Goal: Task Accomplishment & Management: Manage account settings

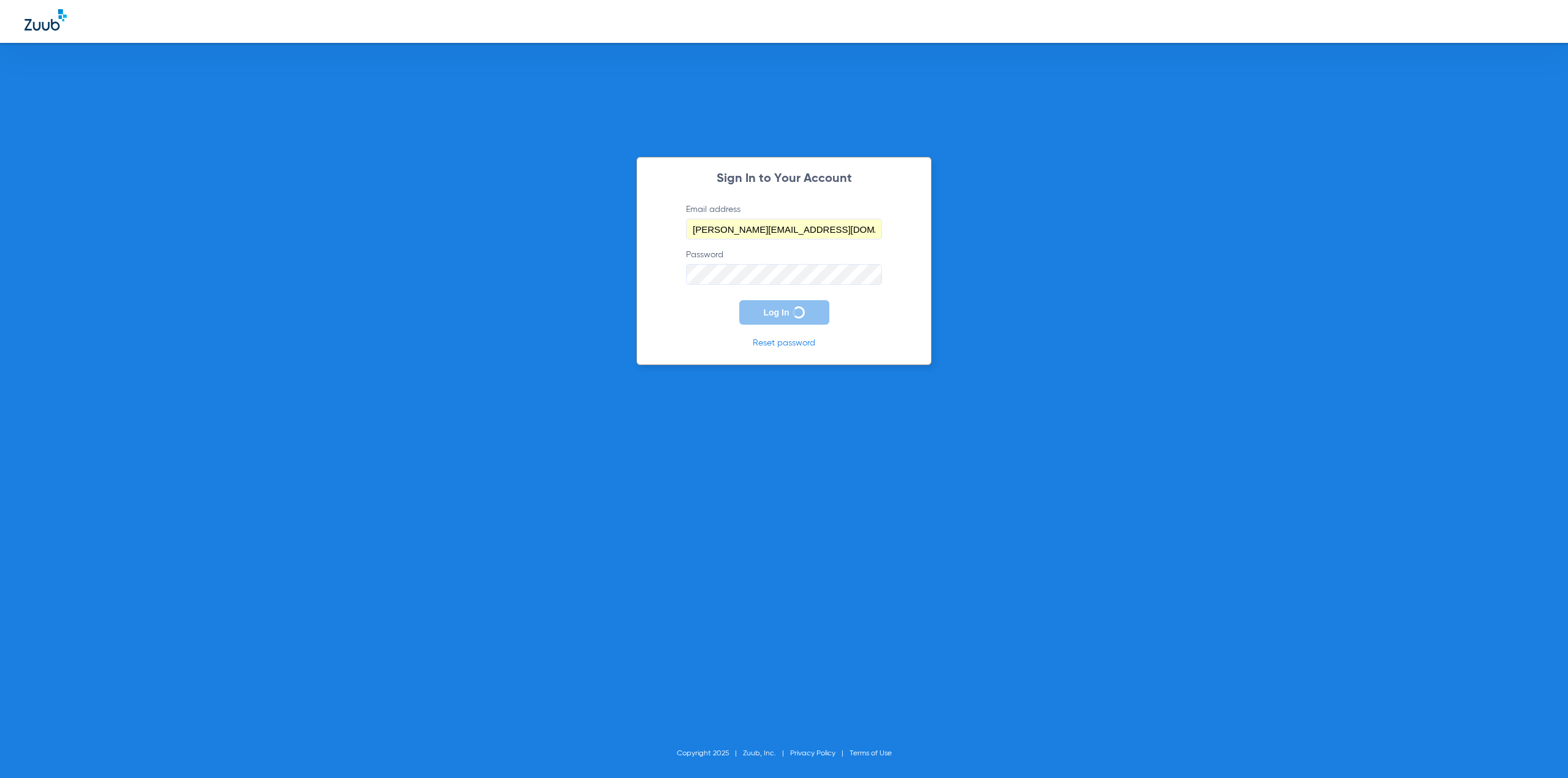
click at [726, 224] on input "[PERSON_NAME][EMAIL_ADDRESS][DOMAIN_NAME]" at bounding box center [784, 229] width 196 height 21
click at [1161, 344] on div "Sign In to Your Account Email address [PERSON_NAME][EMAIL_ADDRESS][DOMAIN_NAME]…" at bounding box center [784, 389] width 1568 height 778
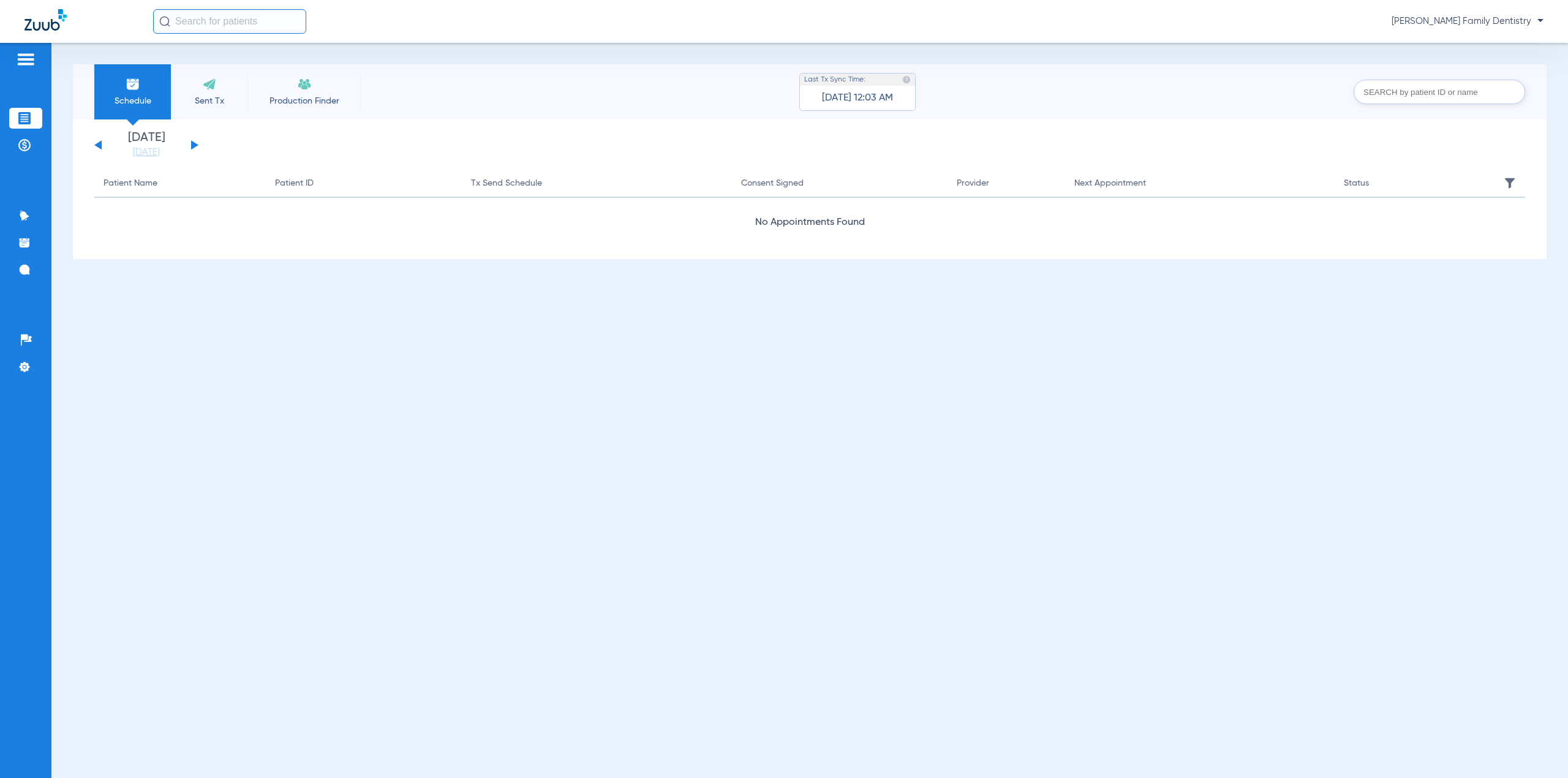
click at [1443, 26] on span "[PERSON_NAME] Family Dentistry" at bounding box center [1467, 21] width 152 height 12
click at [1493, 23] on div at bounding box center [784, 389] width 1568 height 778
click at [1534, 18] on span "[PERSON_NAME] Family Dentistry" at bounding box center [1467, 21] width 152 height 12
click at [1534, 18] on div at bounding box center [784, 389] width 1568 height 778
click at [25, 150] on img at bounding box center [24, 145] width 12 height 12
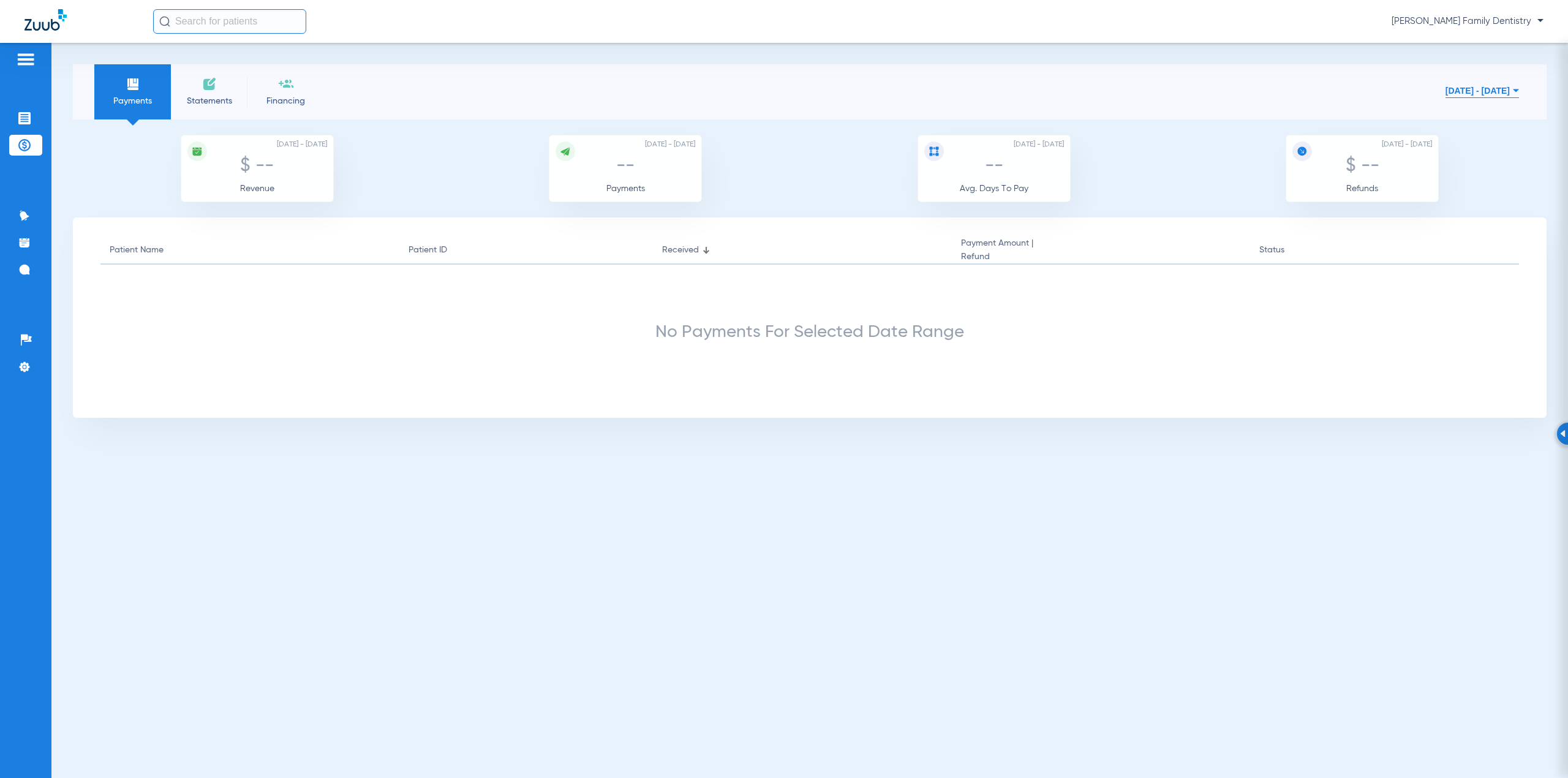
click at [1485, 23] on span "[PERSON_NAME] Family Dentistry" at bounding box center [1467, 21] width 152 height 12
click at [1474, 20] on div at bounding box center [784, 389] width 1568 height 778
click at [34, 52] on img at bounding box center [26, 59] width 19 height 15
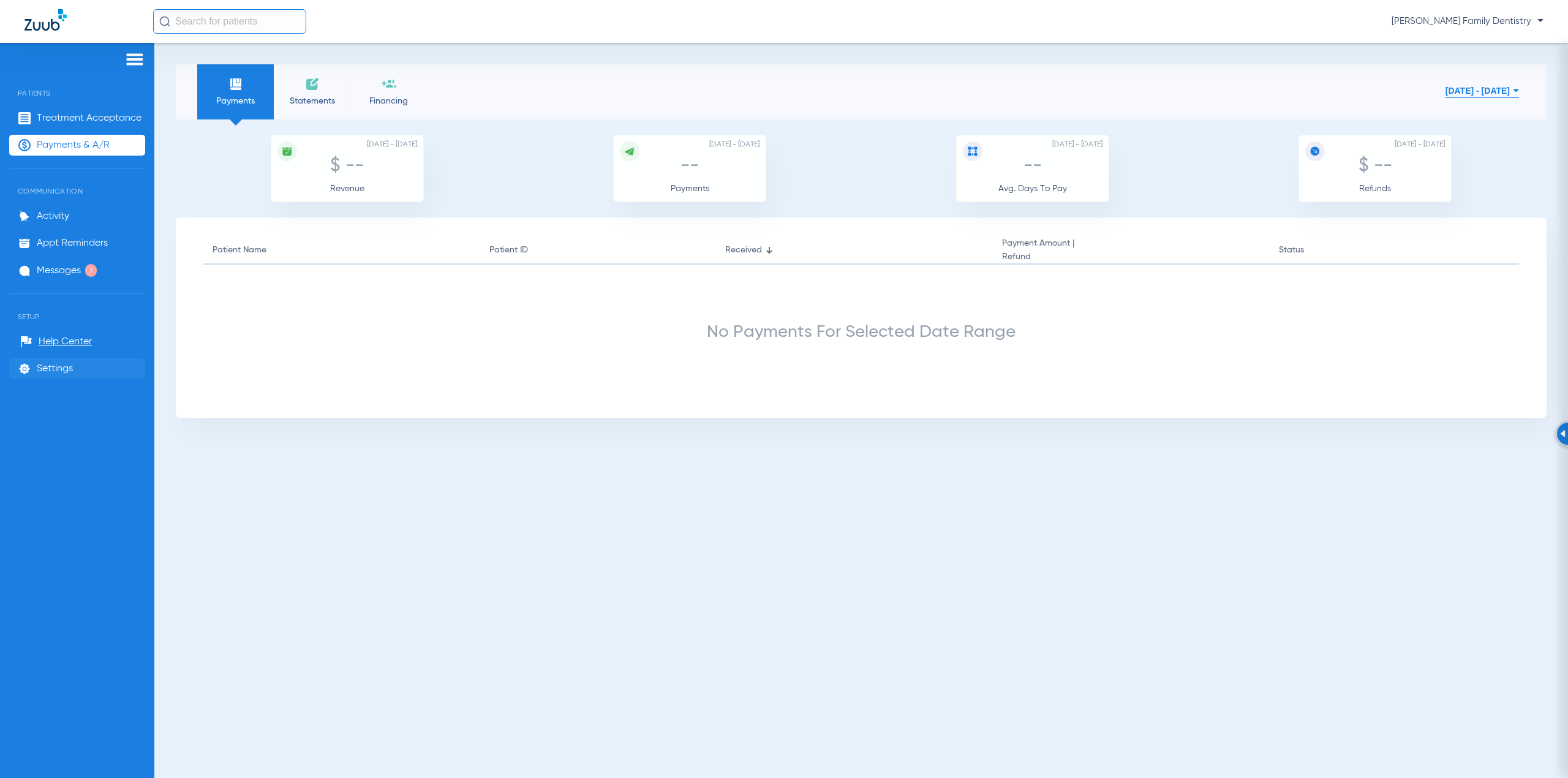
click at [50, 370] on span "Settings" at bounding box center [55, 368] width 36 height 12
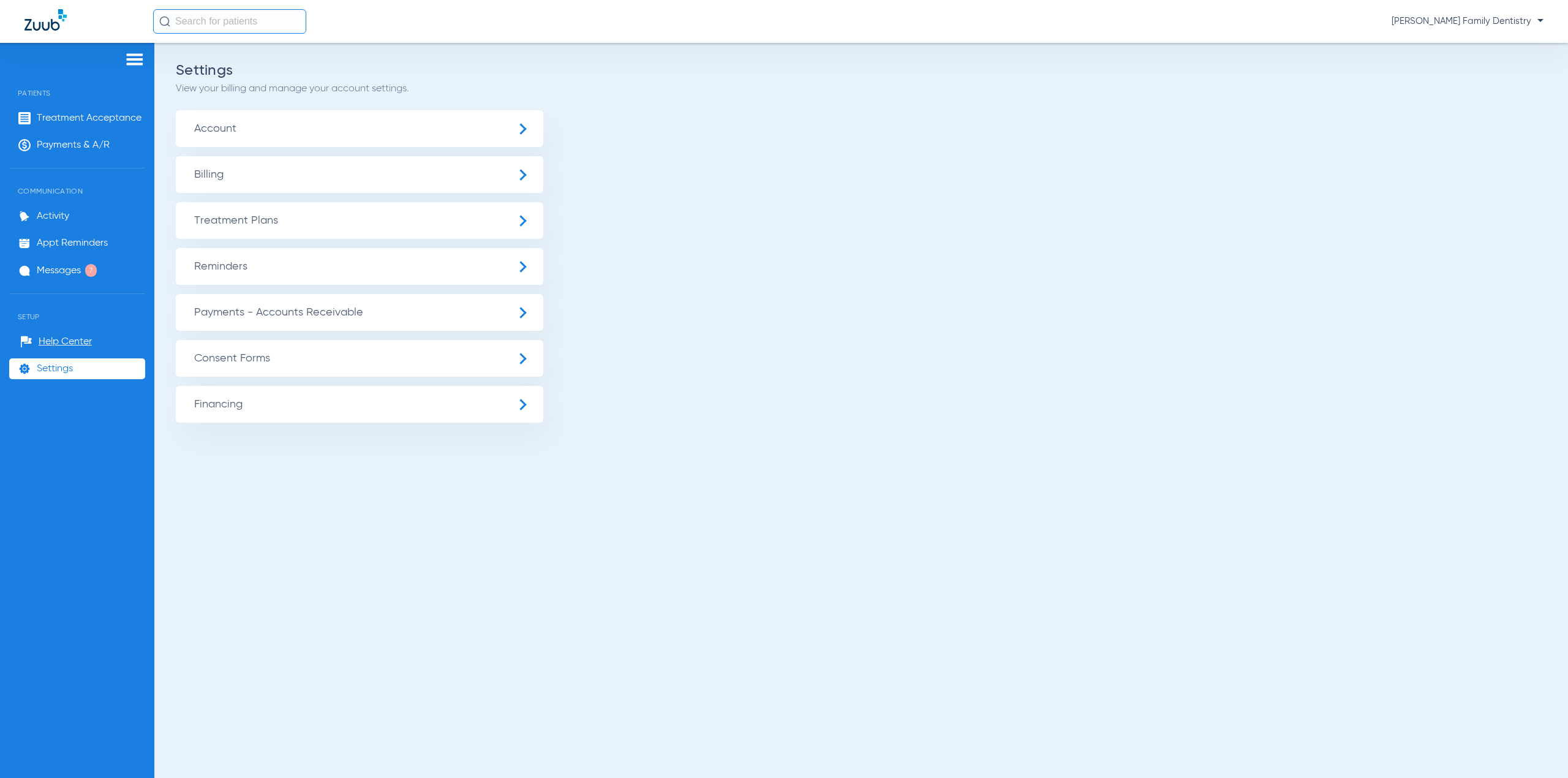
click at [309, 131] on span "Account" at bounding box center [359, 129] width 368 height 37
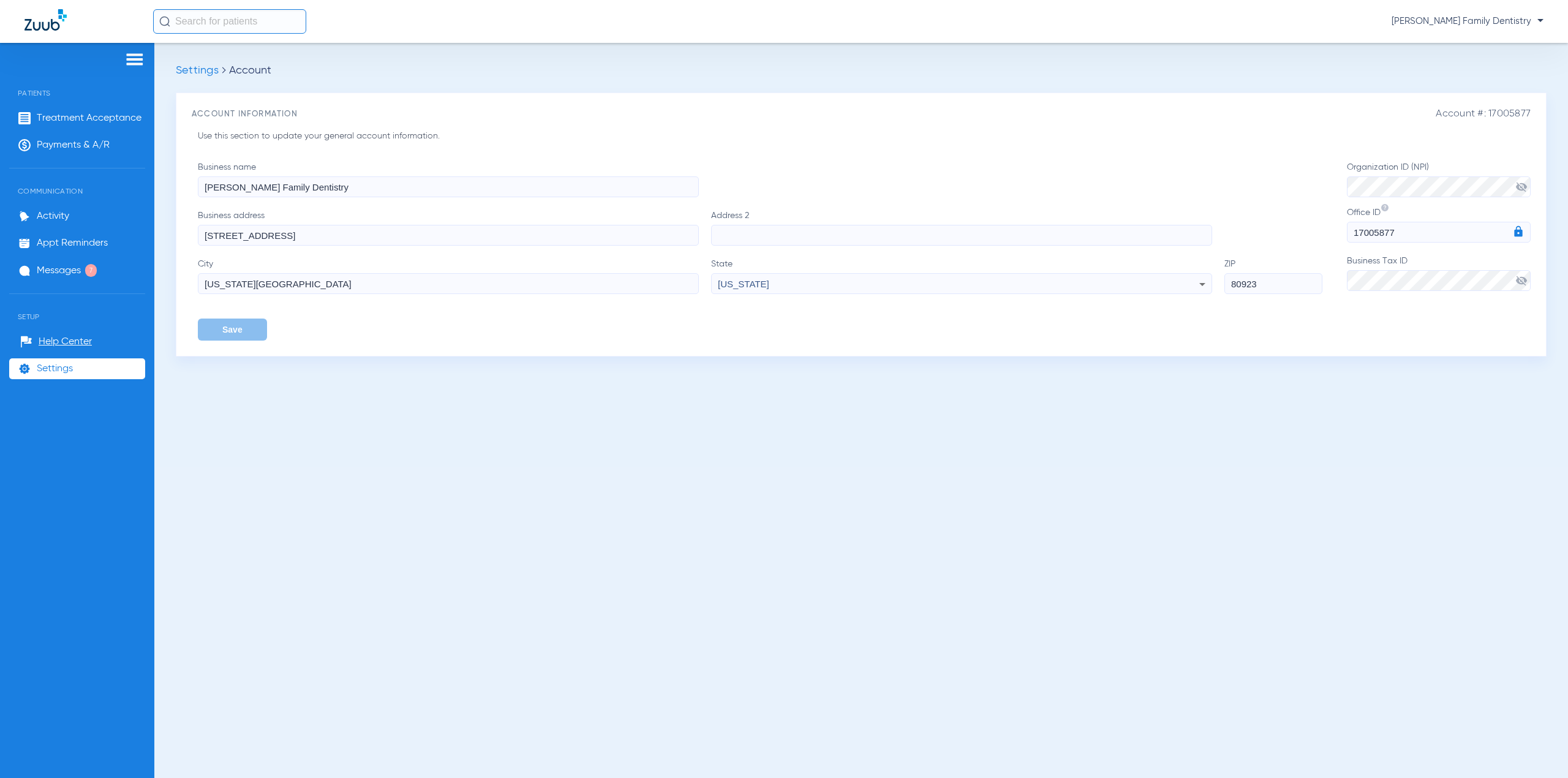
click at [532, 191] on input "[PERSON_NAME] Family Dentistry" at bounding box center [448, 187] width 501 height 21
click at [1518, 23] on span "[PERSON_NAME] Family Dentistry" at bounding box center [1467, 21] width 152 height 12
click at [1536, 23] on div at bounding box center [784, 389] width 1568 height 778
click at [1537, 20] on span "[PERSON_NAME] Family Dentistry" at bounding box center [1467, 21] width 152 height 12
drag, startPoint x: 738, startPoint y: 486, endPoint x: 497, endPoint y: 394, distance: 258.0
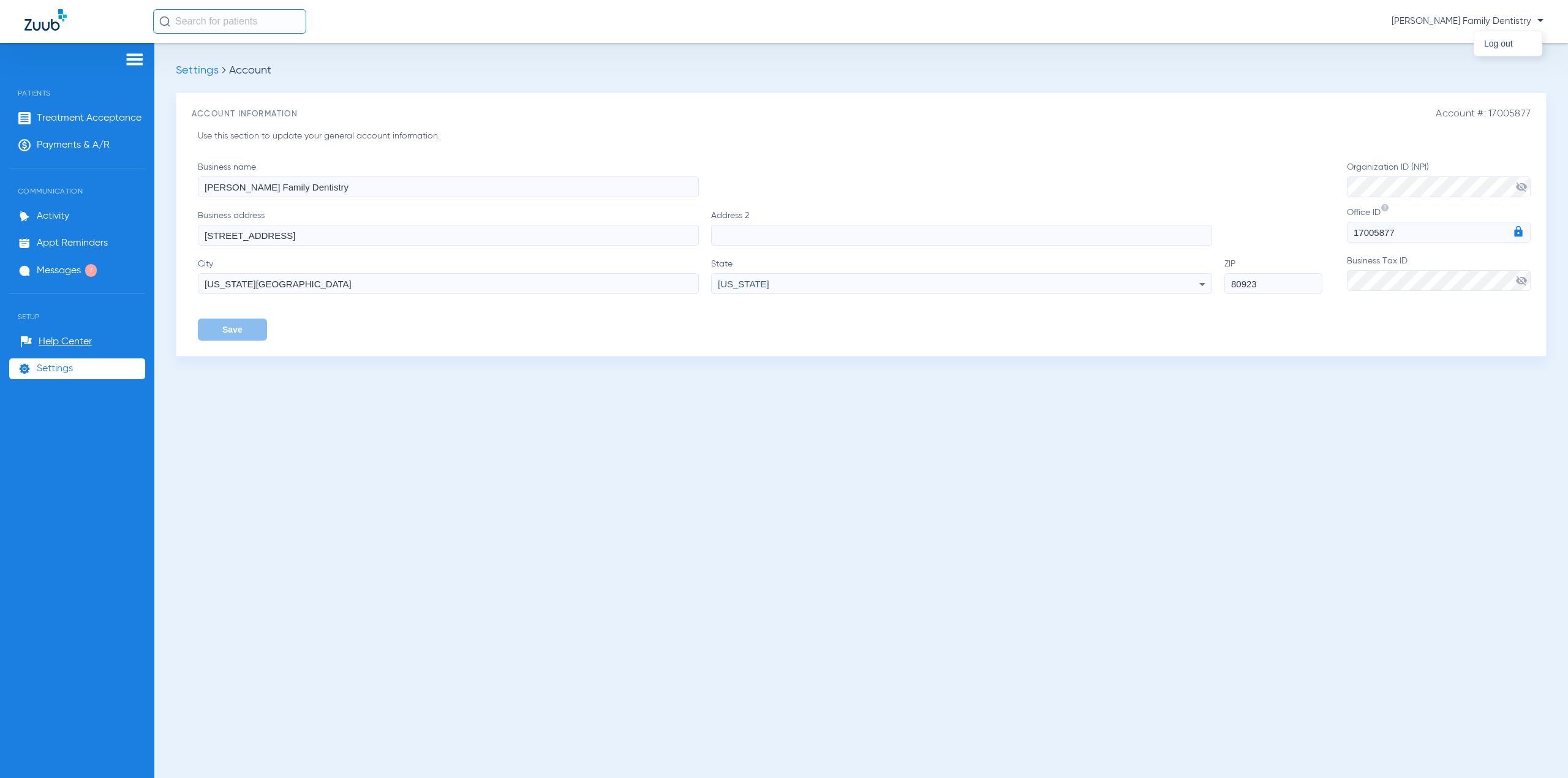
click at [736, 486] on div at bounding box center [784, 389] width 1568 height 778
click at [76, 135] on li "Payments & A/R" at bounding box center [77, 145] width 136 height 21
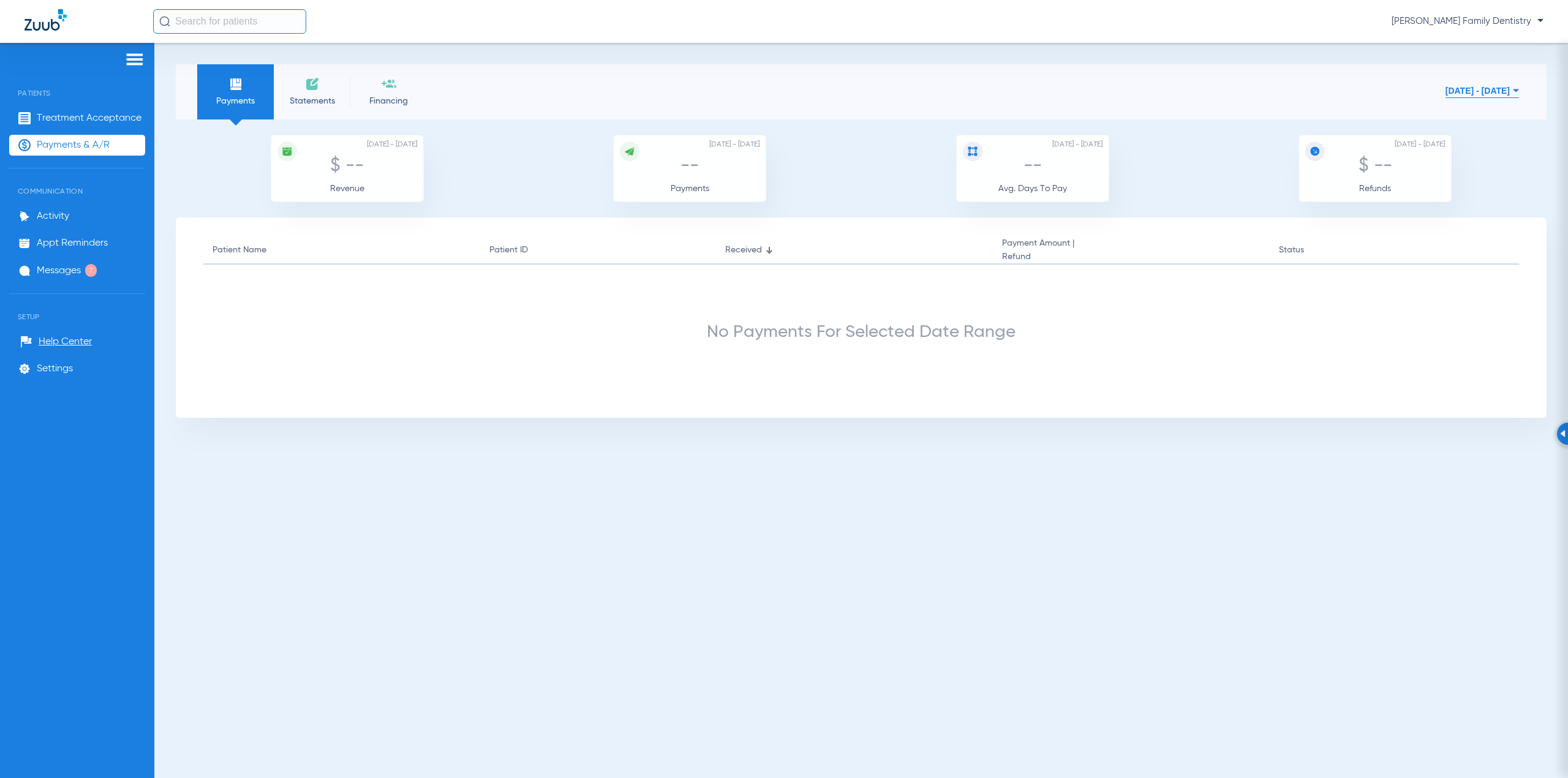
click at [1463, 16] on span "[PERSON_NAME] Family Dentistry" at bounding box center [1467, 21] width 152 height 12
drag, startPoint x: 927, startPoint y: 111, endPoint x: 802, endPoint y: 110, distance: 125.0
click at [926, 111] on div at bounding box center [784, 389] width 1568 height 778
click at [305, 96] on span "Statements" at bounding box center [312, 101] width 58 height 12
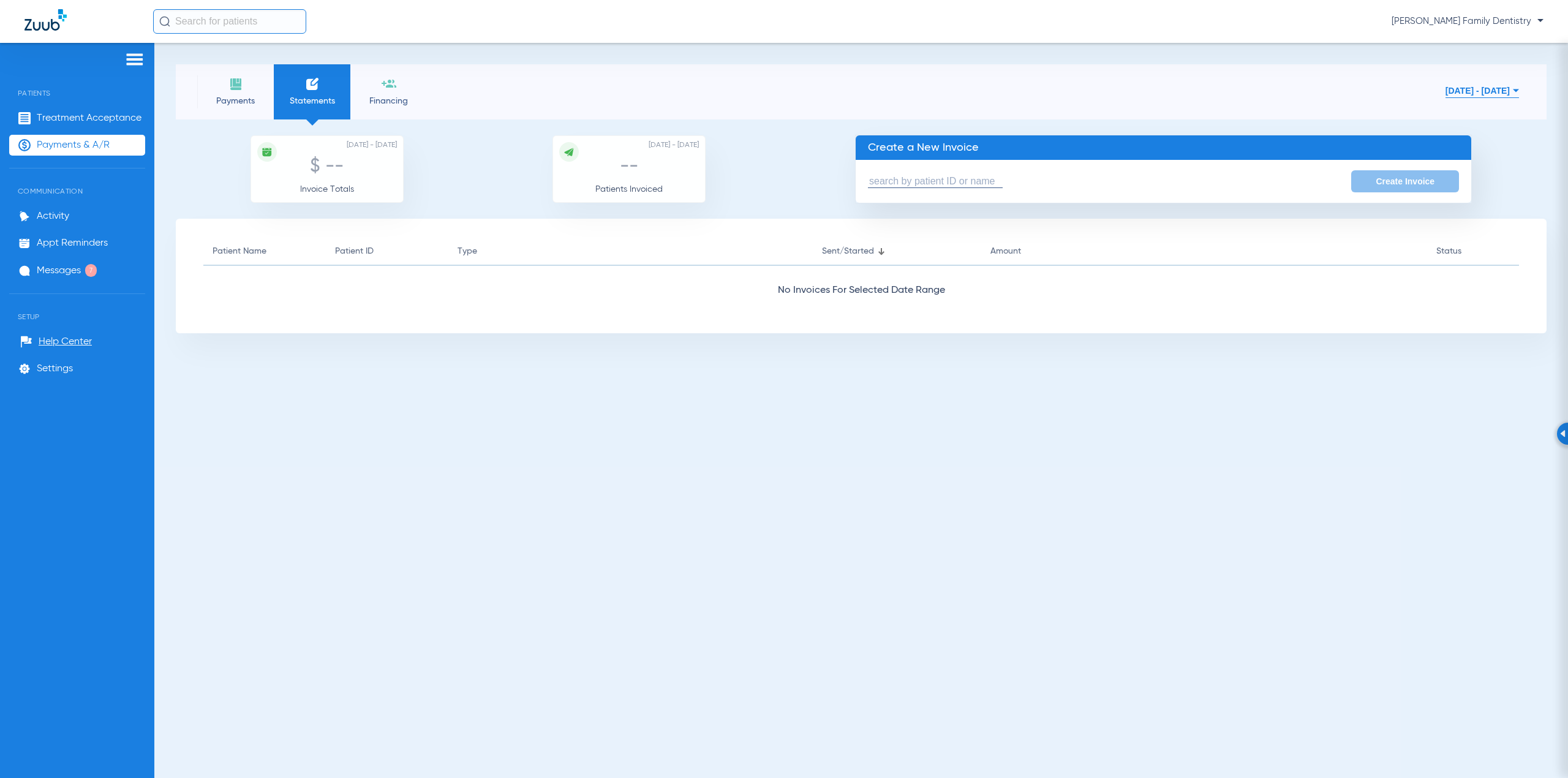
click at [369, 83] on li "Financing" at bounding box center [388, 92] width 76 height 55
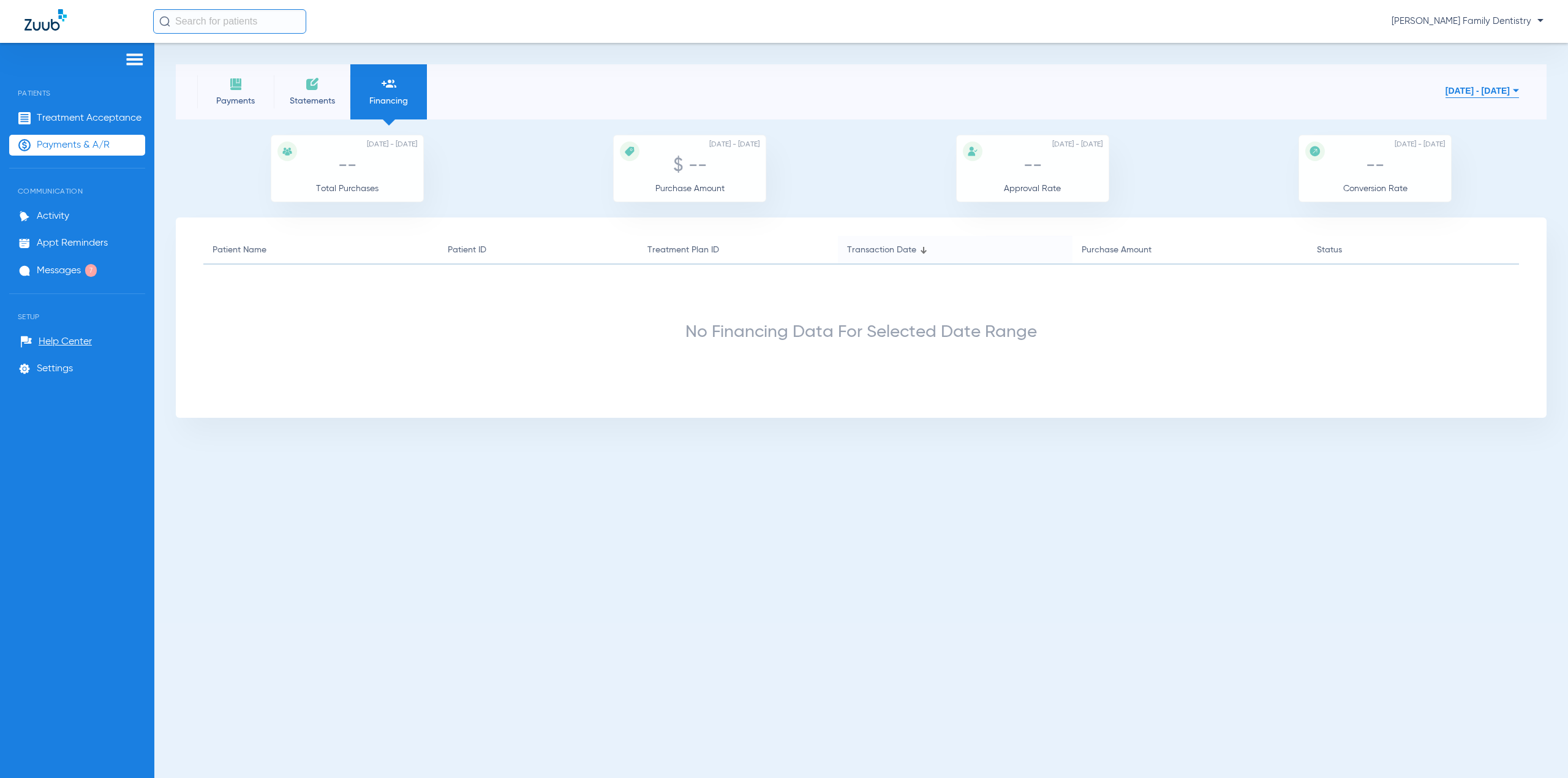
click at [319, 83] on img at bounding box center [312, 83] width 15 height 15
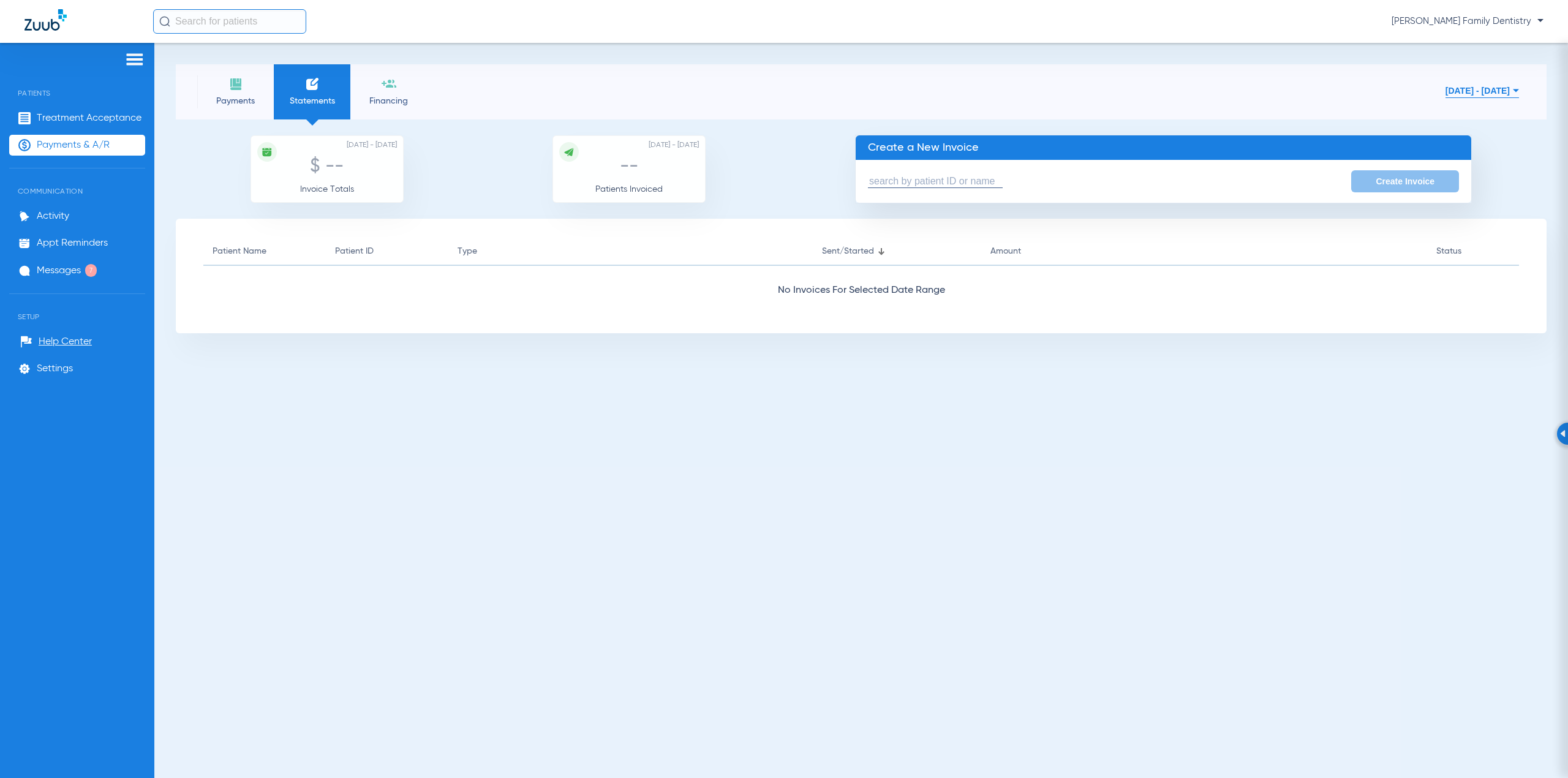
click at [129, 59] on img at bounding box center [134, 59] width 19 height 15
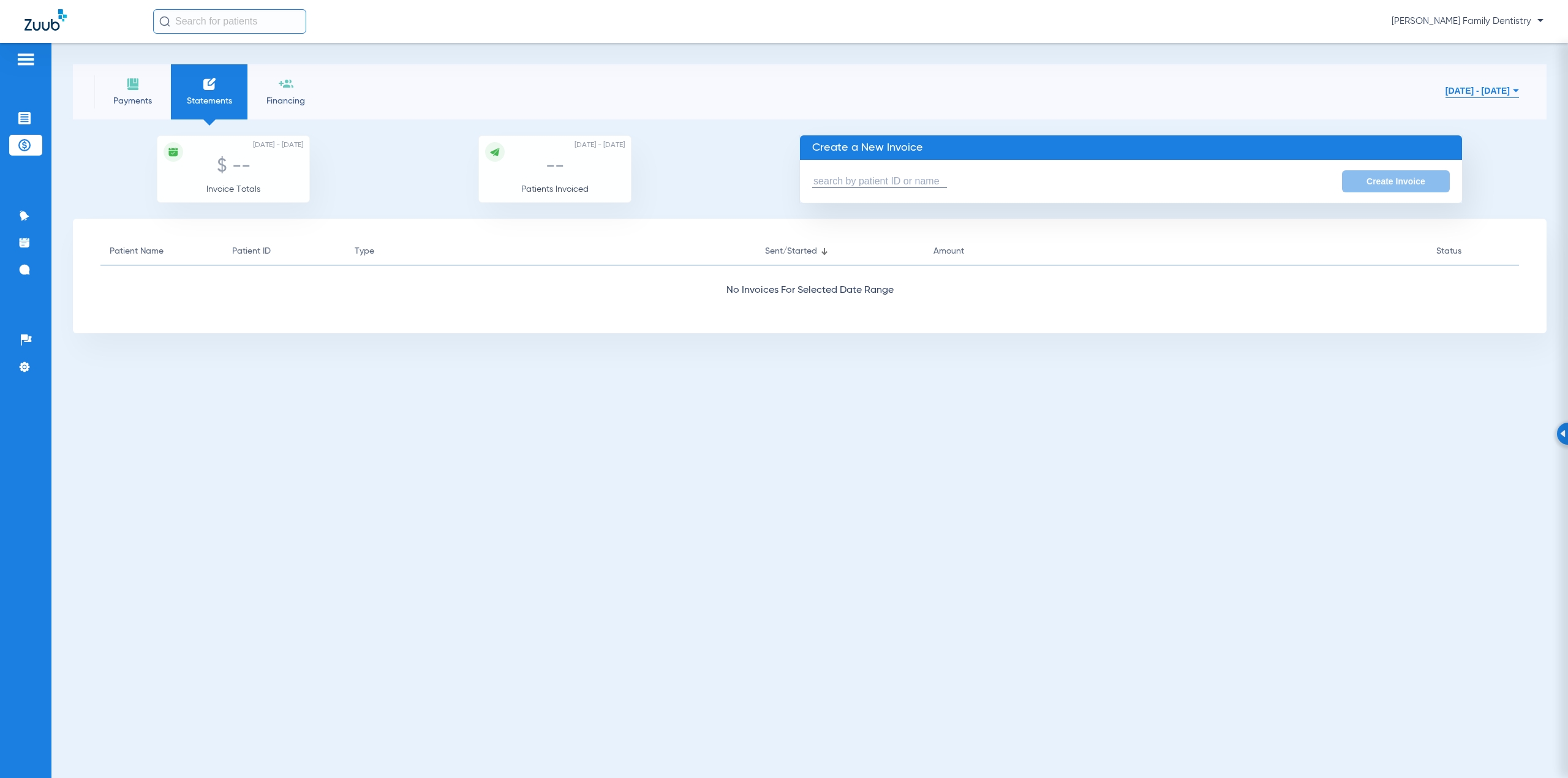
click at [38, 56] on div at bounding box center [25, 61] width 33 height 18
click at [30, 376] on li "Settings" at bounding box center [25, 367] width 33 height 21
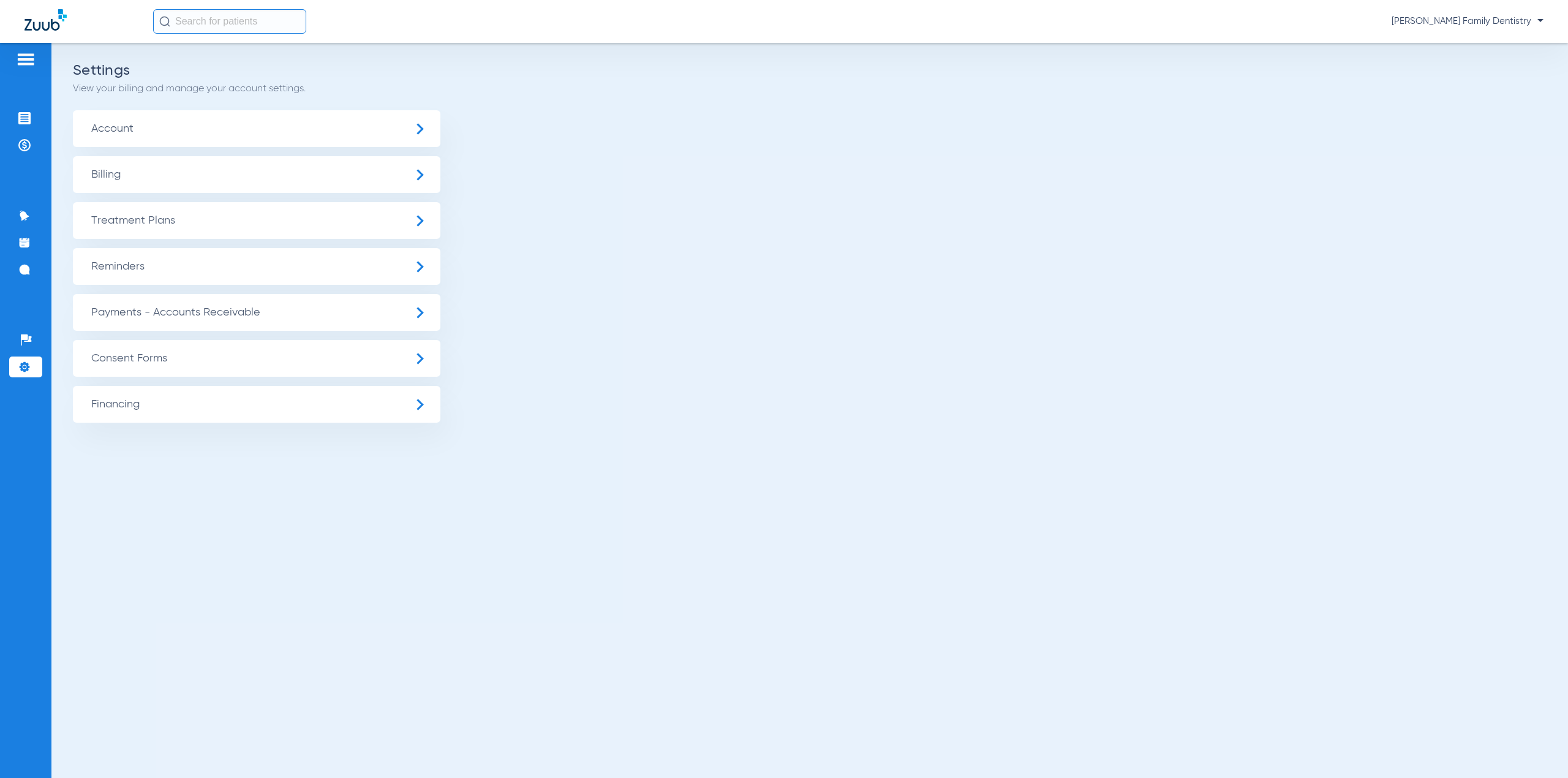
click at [224, 174] on span "Billing" at bounding box center [256, 174] width 368 height 37
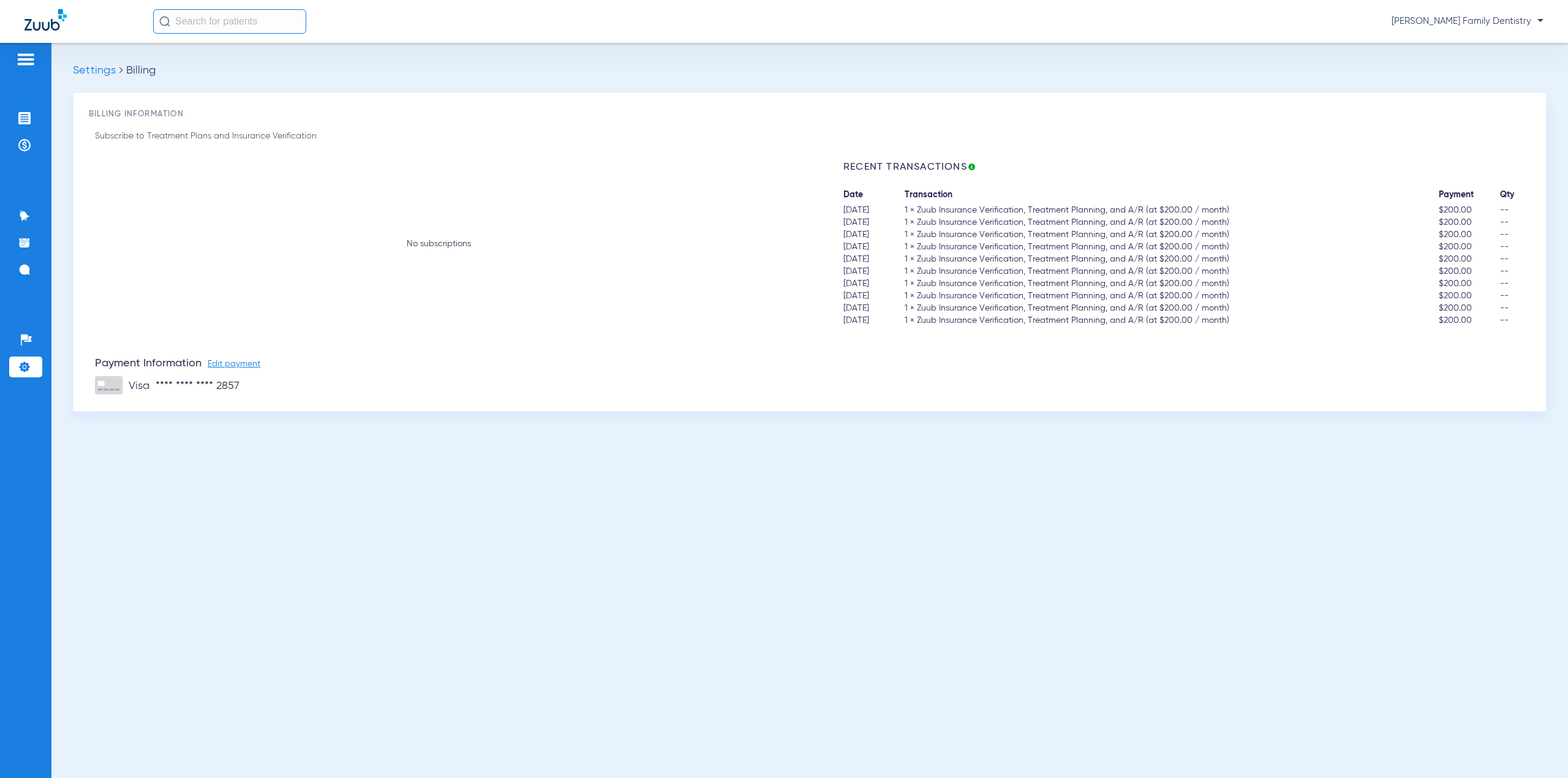
click at [25, 373] on li "Settings" at bounding box center [25, 367] width 33 height 21
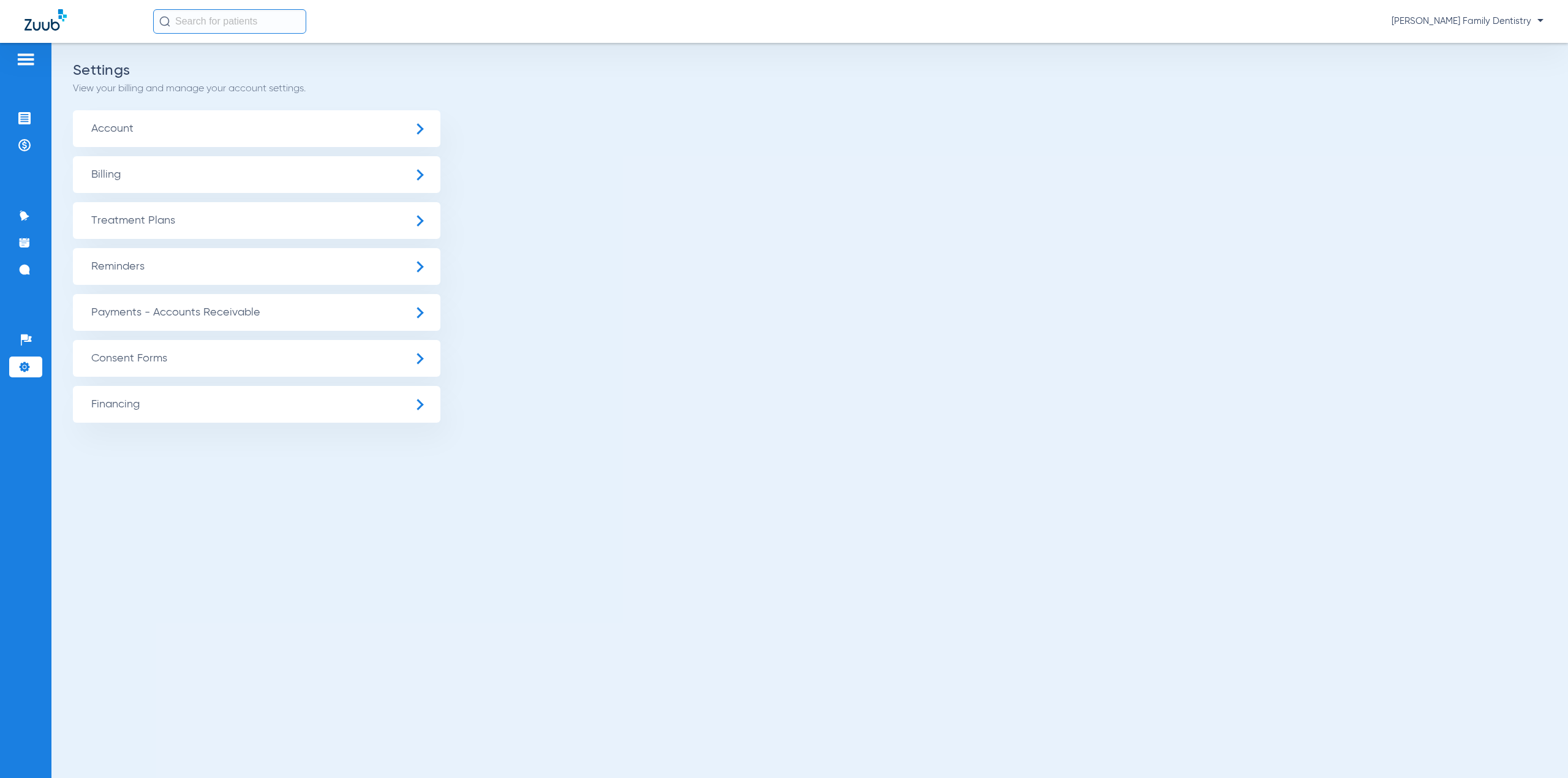
click at [171, 187] on span "Billing" at bounding box center [256, 174] width 368 height 37
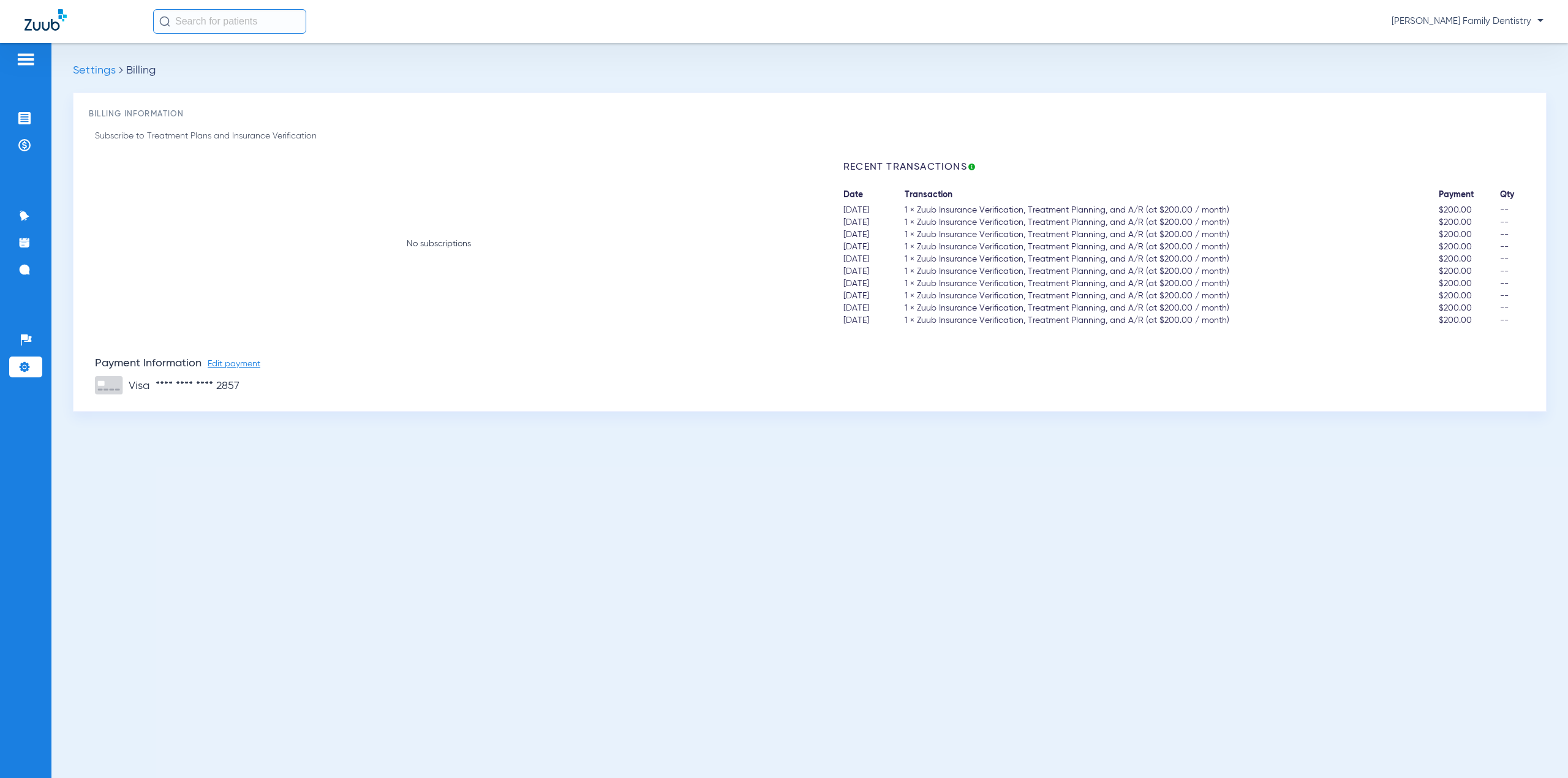
click at [29, 365] on img at bounding box center [24, 366] width 12 height 12
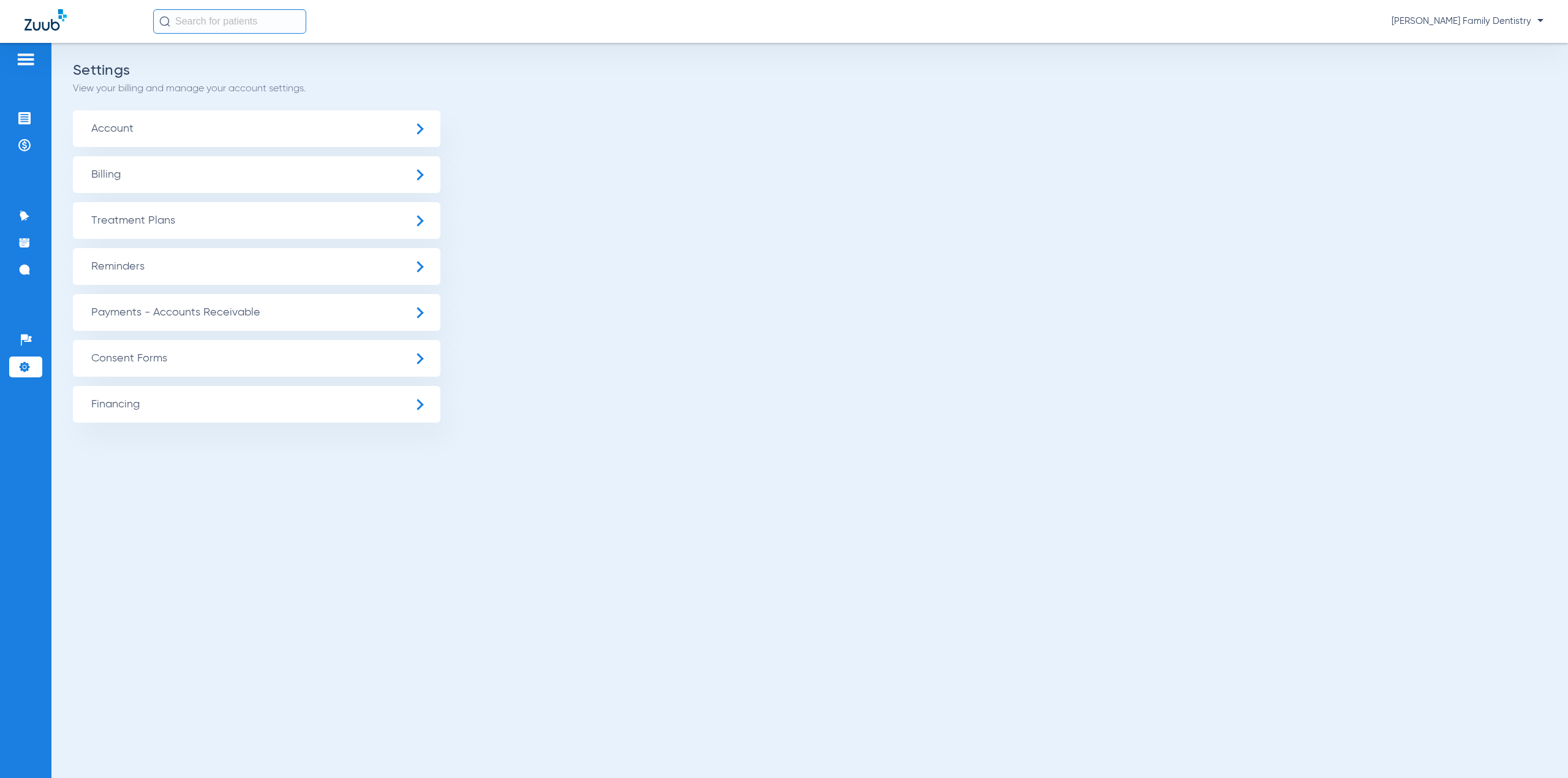
click at [168, 127] on span "Account" at bounding box center [256, 129] width 368 height 37
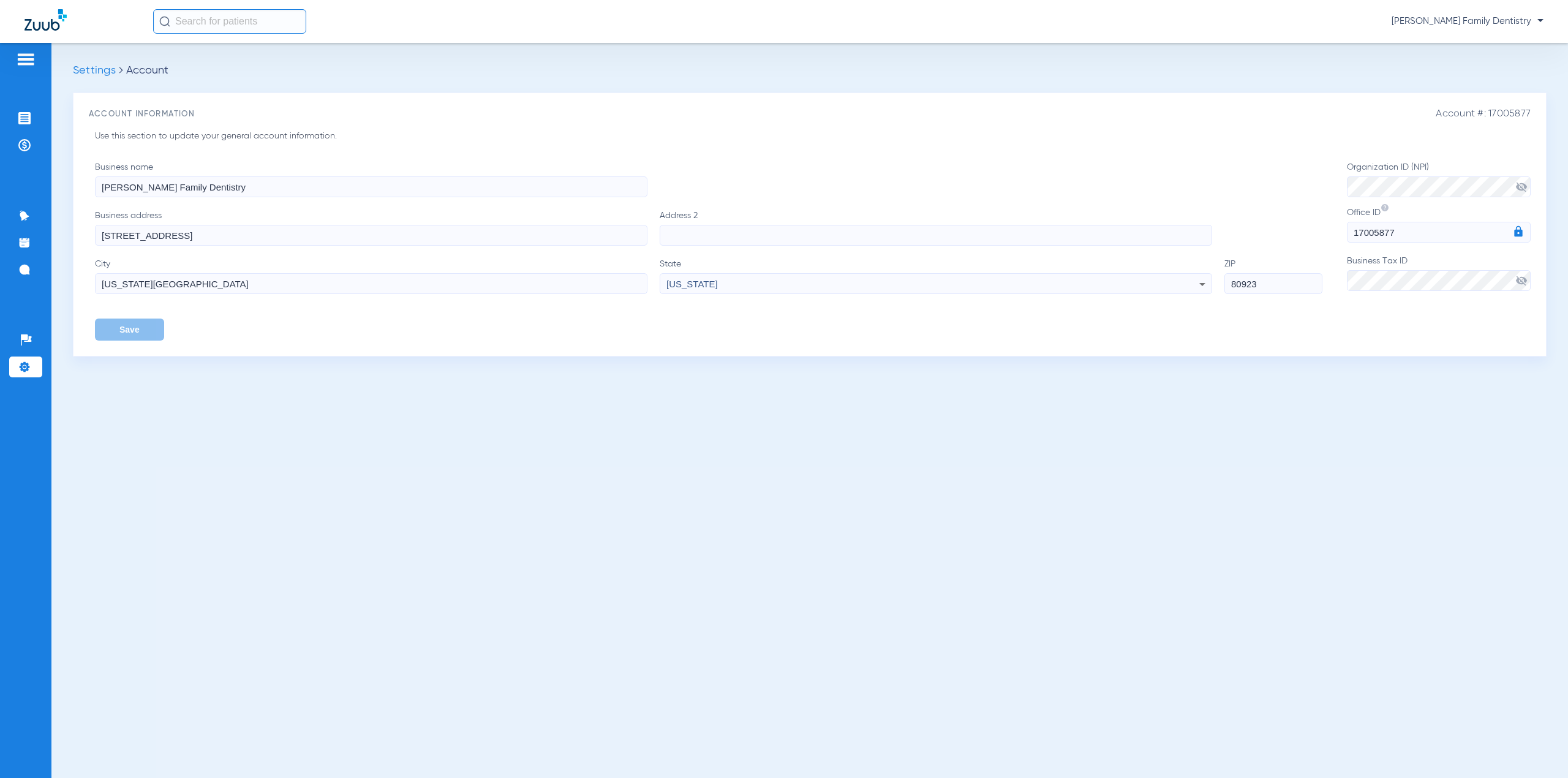
click at [179, 186] on input "[PERSON_NAME] Family Dentistry" at bounding box center [371, 187] width 552 height 21
click at [32, 368] on li "Settings" at bounding box center [25, 367] width 33 height 21
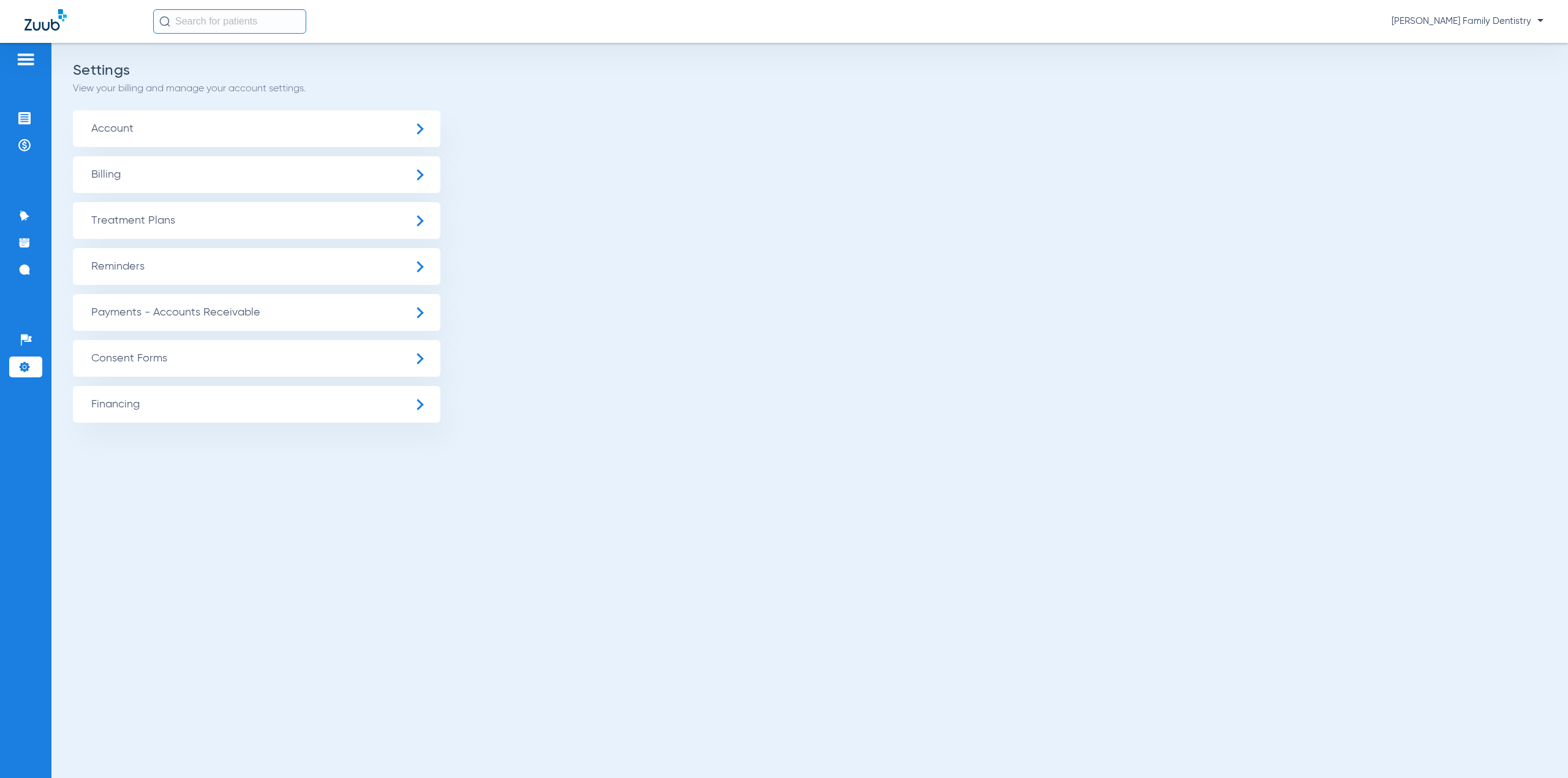
click at [1536, 27] on span "[PERSON_NAME] Family Dentistry" at bounding box center [1467, 21] width 152 height 12
click at [682, 562] on div at bounding box center [784, 389] width 1568 height 778
click at [764, 249] on ul "Account Billing Treatment Plans General Settings Procedure Settings Patient Fin…" at bounding box center [810, 266] width 1474 height 312
click at [800, 493] on div "Settings View your billing and manage your account settings. Account Billing Tr…" at bounding box center [810, 410] width 1516 height 735
